Goal: Register for event/course

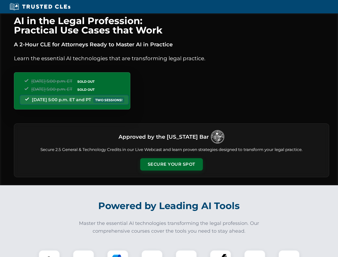
click at [171, 164] on button "Secure Your Spot" at bounding box center [171, 164] width 63 height 12
click at [49, 253] on img at bounding box center [48, 260] width 15 height 15
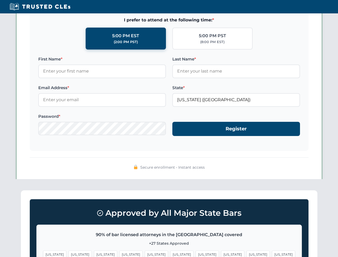
click at [195, 253] on span "[US_STATE]" at bounding box center [206, 254] width 23 height 8
click at [246, 253] on span "[US_STATE]" at bounding box center [257, 254] width 23 height 8
